Goal: Task Accomplishment & Management: Manage account settings

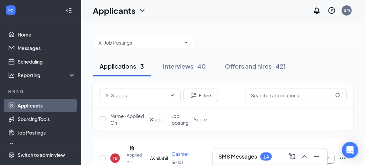
scroll to position [77, 0]
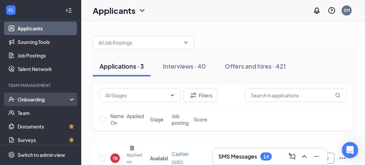
click at [34, 99] on div "Onboarding" at bounding box center [44, 99] width 52 height 7
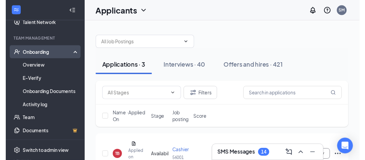
scroll to position [124, 0]
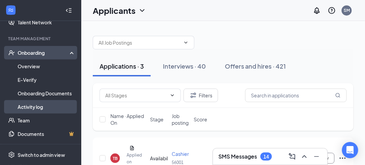
click at [33, 106] on link "Activity log" at bounding box center [47, 107] width 58 height 14
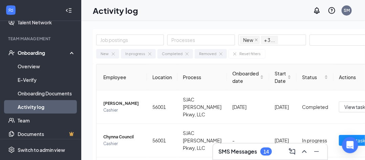
click at [36, 55] on div "Onboarding" at bounding box center [44, 53] width 52 height 7
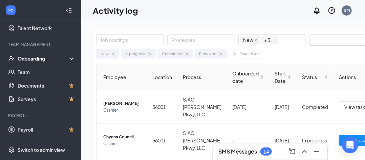
scroll to position [113, 0]
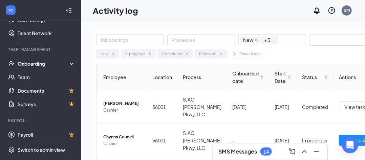
click at [37, 65] on div "Onboarding" at bounding box center [44, 63] width 52 height 7
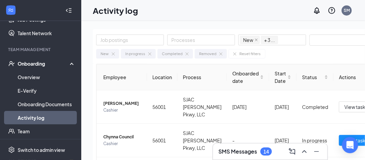
scroll to position [124, 0]
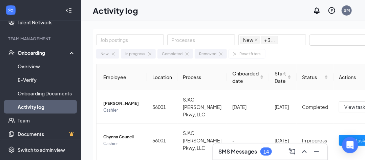
click at [33, 108] on link "Activity log" at bounding box center [47, 107] width 58 height 14
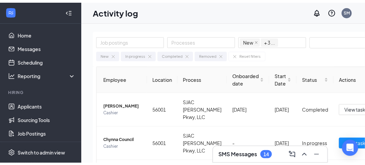
scroll to position [0, 0]
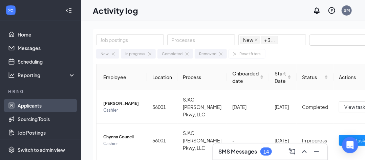
click at [39, 108] on link "Applicants" at bounding box center [47, 106] width 58 height 14
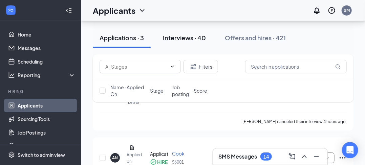
click at [191, 42] on div "Interviews · 40" at bounding box center [184, 38] width 43 height 8
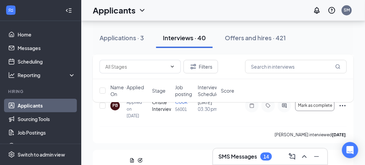
scroll to position [458, 0]
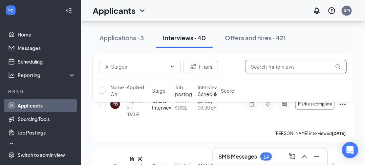
click at [316, 66] on input "text" at bounding box center [296, 67] width 102 height 14
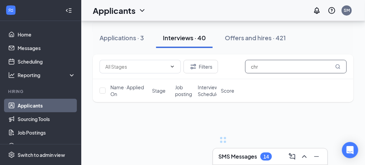
scroll to position [15, 0]
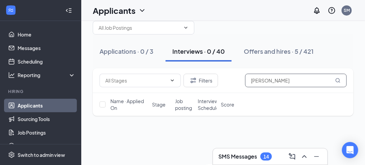
type input "[PERSON_NAME]"
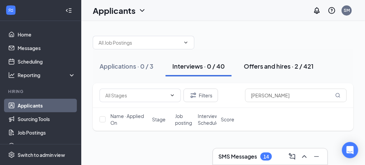
click at [277, 68] on div "Offers and hires · 2 / 421" at bounding box center [279, 66] width 70 height 8
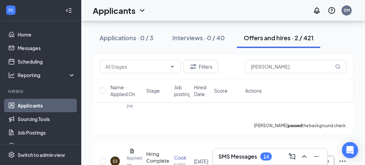
scroll to position [71, 0]
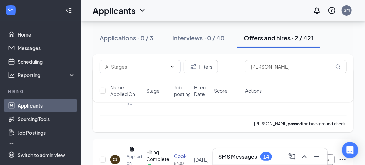
click at [156, 125] on div "[PERSON_NAME] passed the background check." at bounding box center [224, 124] width 248 height 17
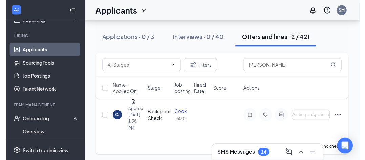
scroll to position [42, 0]
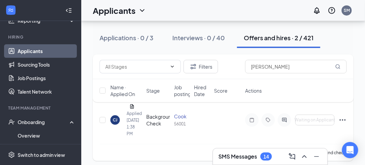
click at [111, 122] on div "CJ" at bounding box center [115, 120] width 9 height 9
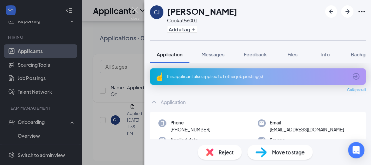
click at [134, 13] on img at bounding box center [135, 13] width 8 height 13
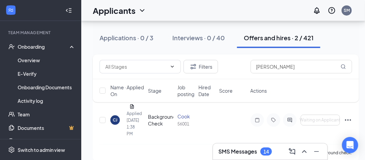
scroll to position [138, 0]
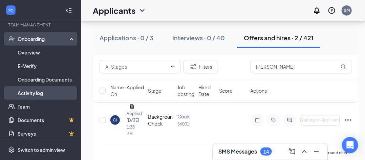
click at [25, 96] on link "Activity log" at bounding box center [47, 93] width 58 height 14
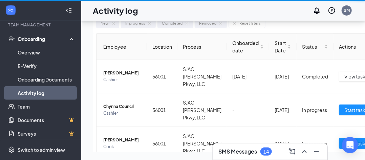
scroll to position [41, 0]
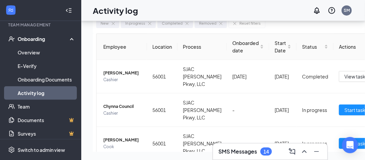
click at [33, 38] on div "Onboarding" at bounding box center [40, 39] width 81 height 14
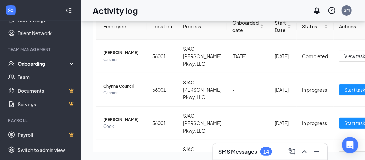
scroll to position [0, 0]
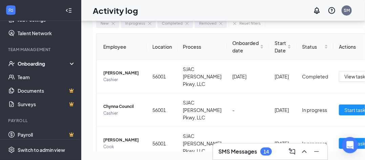
click at [71, 64] on icon at bounding box center [73, 64] width 5 height 0
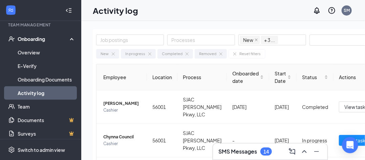
click at [39, 40] on div "Onboarding" at bounding box center [44, 39] width 52 height 7
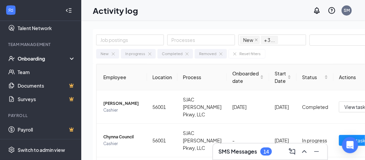
scroll to position [113, 0]
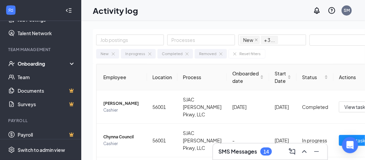
click at [39, 64] on div "Onboarding" at bounding box center [44, 63] width 52 height 7
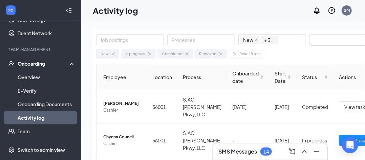
scroll to position [138, 0]
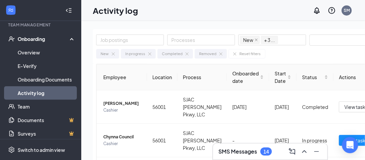
click at [42, 38] on div "Onboarding" at bounding box center [44, 39] width 52 height 7
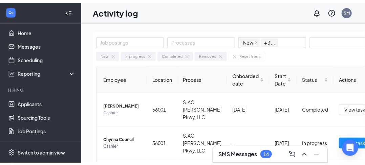
scroll to position [0, 0]
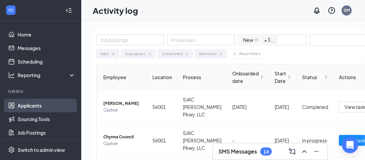
click at [31, 107] on link "Applicants" at bounding box center [47, 106] width 58 height 14
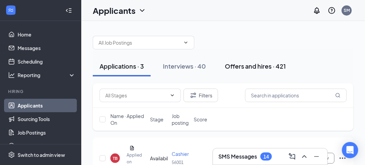
click at [262, 69] on div "Offers and hires · 421" at bounding box center [255, 66] width 61 height 8
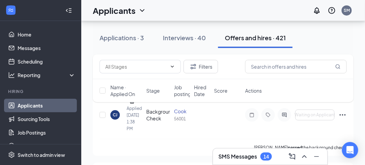
scroll to position [46, 0]
click at [342, 115] on icon "Ellipses" at bounding box center [343, 116] width 8 height 8
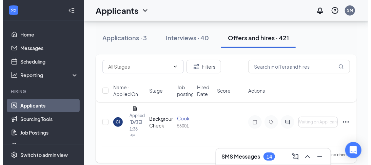
scroll to position [32, 0]
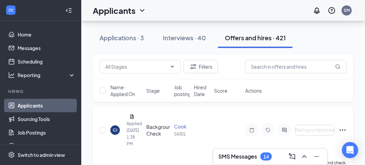
click at [118, 135] on div "[PERSON_NAME] [PERSON_NAME] Applied [DATE] 1:38 PM" at bounding box center [127, 130] width 32 height 35
click at [114, 128] on div "CJ" at bounding box center [115, 130] width 5 height 6
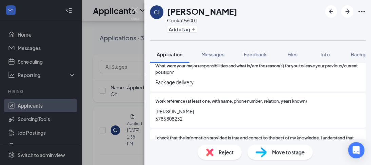
scroll to position [807, 0]
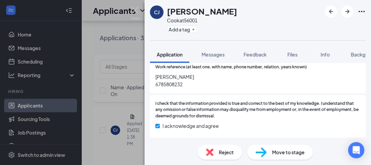
click at [298, 152] on span "Move to stage" at bounding box center [288, 152] width 33 height 7
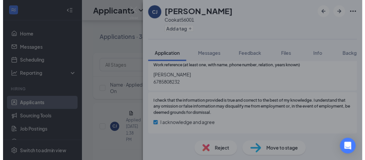
scroll to position [804, 0]
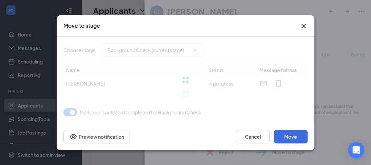
type input "Background Check (current stage)"
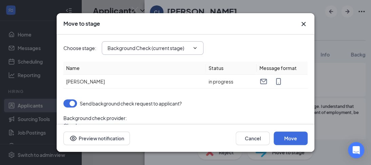
click at [195, 48] on icon "ChevronDown" at bounding box center [195, 48] width 3 height 2
click at [161, 50] on input "Background Check (current stage)" at bounding box center [148, 47] width 82 height 7
click at [302, 21] on icon "Cross" at bounding box center [303, 24] width 8 height 8
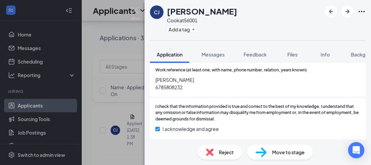
click at [135, 8] on img at bounding box center [135, 13] width 8 height 13
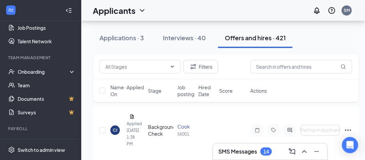
scroll to position [113, 0]
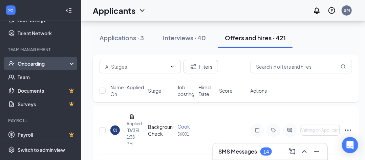
click at [41, 64] on div "Onboarding" at bounding box center [44, 63] width 52 height 7
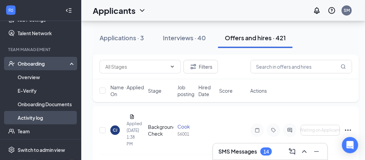
click at [31, 118] on link "Activity log" at bounding box center [47, 118] width 58 height 14
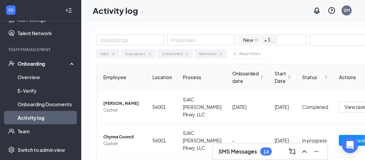
click at [35, 63] on div "Onboarding" at bounding box center [44, 63] width 52 height 7
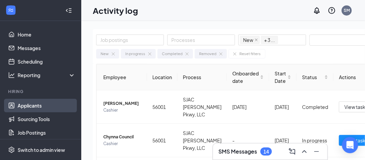
click at [32, 111] on link "Applicants" at bounding box center [47, 106] width 58 height 14
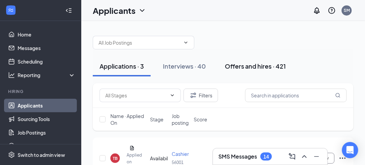
click at [244, 64] on div "Offers and hires · 421" at bounding box center [255, 66] width 61 height 8
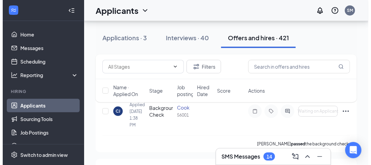
scroll to position [53, 0]
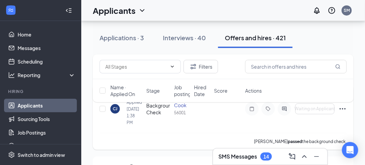
click at [115, 112] on div "CJ" at bounding box center [115, 108] width 9 height 9
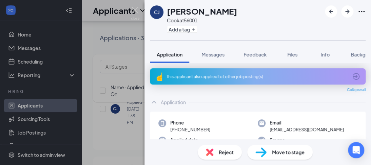
click at [298, 153] on span "Move to stage" at bounding box center [288, 152] width 33 height 7
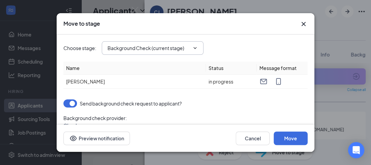
click at [165, 49] on input "Background Check (current stage)" at bounding box center [148, 47] width 82 height 7
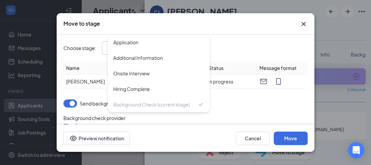
click at [305, 24] on icon "Cross" at bounding box center [303, 24] width 8 height 8
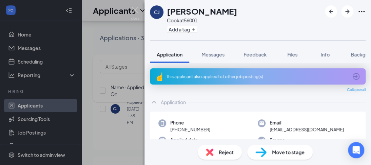
click at [136, 13] on img at bounding box center [135, 13] width 8 height 13
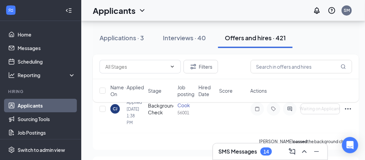
click at [349, 108] on div "Filters Name · Applied On Stage Job posting Hired Date Score Actions" at bounding box center [226, 82] width 266 height 55
click at [348, 109] on div "Filters Name · Applied On Stage Job posting Hired Date Score Actions" at bounding box center [226, 82] width 266 height 55
click at [350, 110] on icon "Ellipses" at bounding box center [348, 109] width 8 height 8
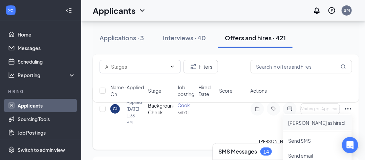
click at [308, 125] on p "[PERSON_NAME] as hired" at bounding box center [318, 123] width 58 height 7
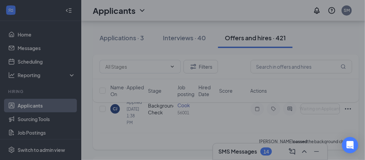
type input "Hiring Complete (final stage)"
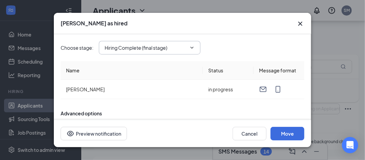
click at [174, 46] on input "Hiring Complete (final stage)" at bounding box center [146, 47] width 82 height 7
click at [292, 137] on button "Move" at bounding box center [288, 134] width 34 height 14
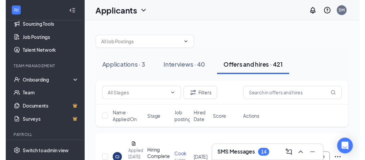
scroll to position [96, 0]
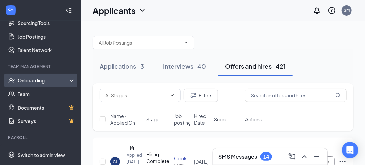
click at [35, 81] on div "Onboarding" at bounding box center [44, 80] width 52 height 7
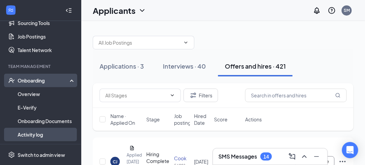
click at [28, 136] on link "Activity log" at bounding box center [47, 135] width 58 height 14
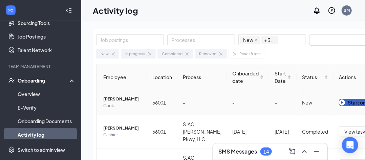
click at [352, 101] on div "Start onboarding" at bounding box center [362, 102] width 47 height 7
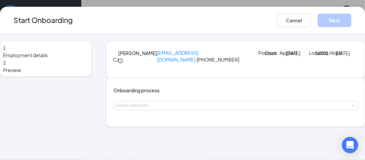
click at [6, 66] on span "2" at bounding box center [4, 63] width 3 height 6
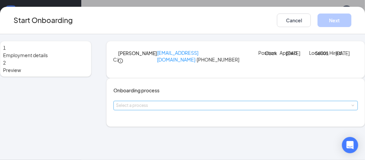
click at [205, 109] on div "Select a process" at bounding box center [234, 105] width 236 height 7
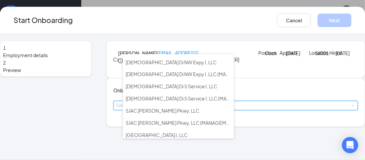
scroll to position [47, 0]
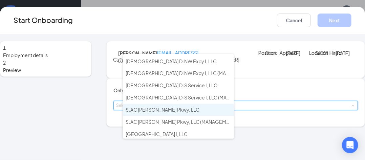
click at [143, 107] on span "SJAC [PERSON_NAME] Pkwy, LLC" at bounding box center [163, 110] width 74 height 6
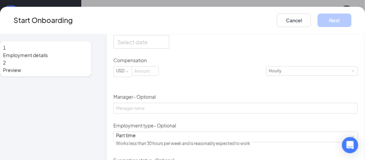
scroll to position [158, 0]
click at [165, 46] on div at bounding box center [142, 41] width 48 height 8
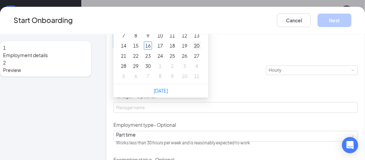
click at [201, 50] on div "20" at bounding box center [197, 46] width 8 height 8
type input "[DATE]"
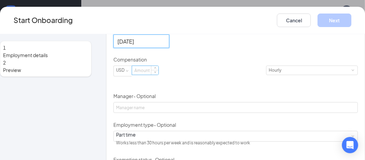
click at [159, 75] on input at bounding box center [145, 70] width 26 height 9
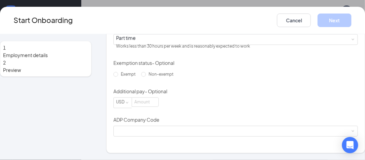
scroll to position [282, 0]
type input "12.50"
click at [141, 77] on input "Non-exempt" at bounding box center [143, 74] width 5 height 5
radio input "true"
type input "12.5"
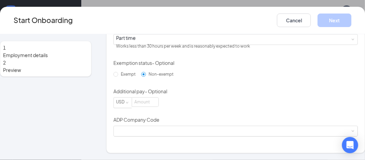
scroll to position [300, 0]
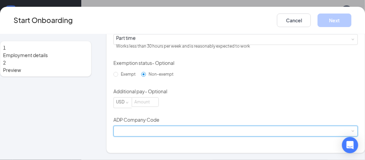
click at [139, 134] on div at bounding box center [235, 131] width 239 height 10
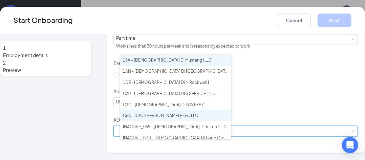
click at [138, 111] on li "C6A - SJAC [PERSON_NAME] Pkwy LLC" at bounding box center [175, 116] width 111 height 11
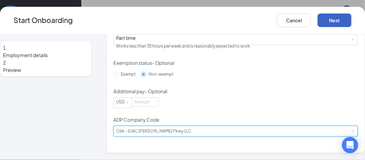
click at [319, 16] on button "Next" at bounding box center [335, 21] width 34 height 14
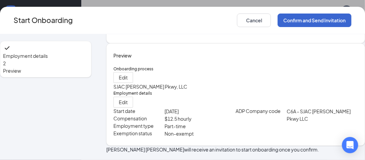
scroll to position [78, 0]
click at [289, 20] on button "Confirm and Send Invitation" at bounding box center [315, 21] width 74 height 14
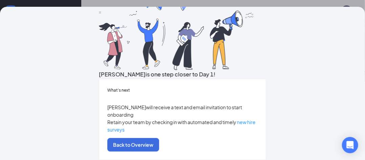
scroll to position [94, 0]
click at [159, 138] on button "Back to Overview" at bounding box center [133, 145] width 52 height 14
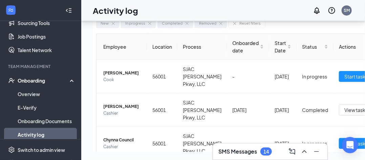
scroll to position [0, 0]
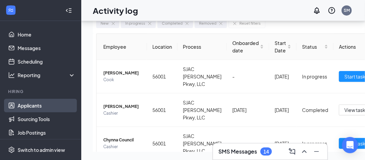
click at [24, 99] on link "Applicants" at bounding box center [47, 106] width 58 height 14
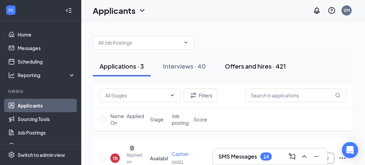
click at [249, 69] on div "Offers and hires · 421" at bounding box center [255, 66] width 61 height 8
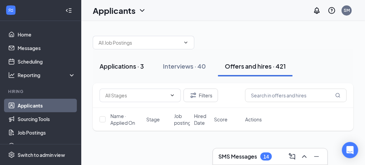
click at [124, 69] on div "Applications · 3" at bounding box center [122, 66] width 44 height 8
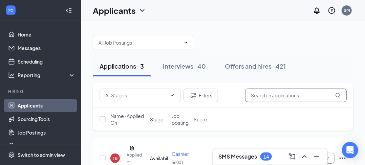
click at [269, 98] on input "text" at bounding box center [296, 96] width 102 height 14
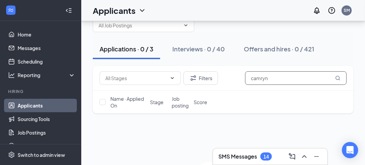
scroll to position [17, 0]
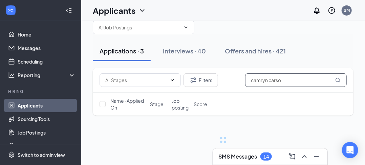
scroll to position [15, 0]
type input "[PERSON_NAME]"
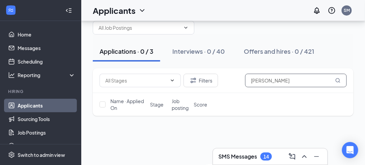
scroll to position [17, 0]
